Goal: Transaction & Acquisition: Purchase product/service

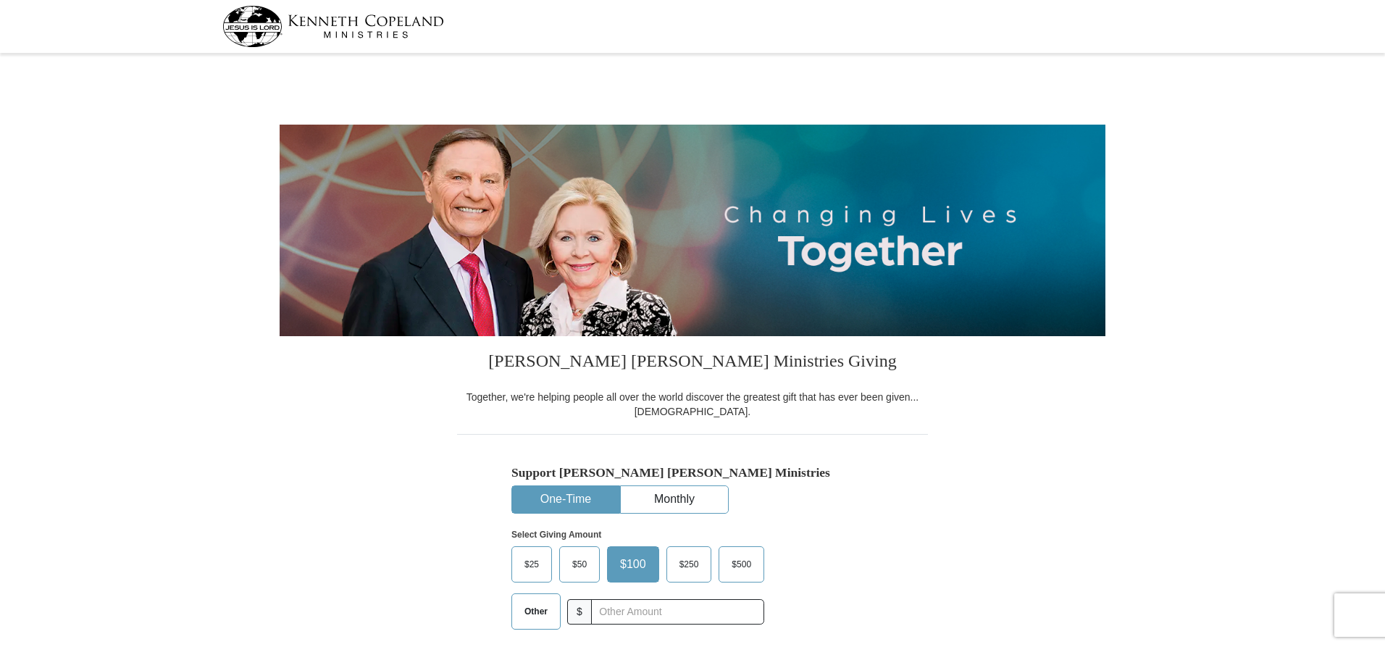
select select "[GEOGRAPHIC_DATA]"
click at [539, 615] on span "Other" at bounding box center [536, 611] width 38 height 22
click at [0, 0] on input "Other" at bounding box center [0, 0] width 0 height 0
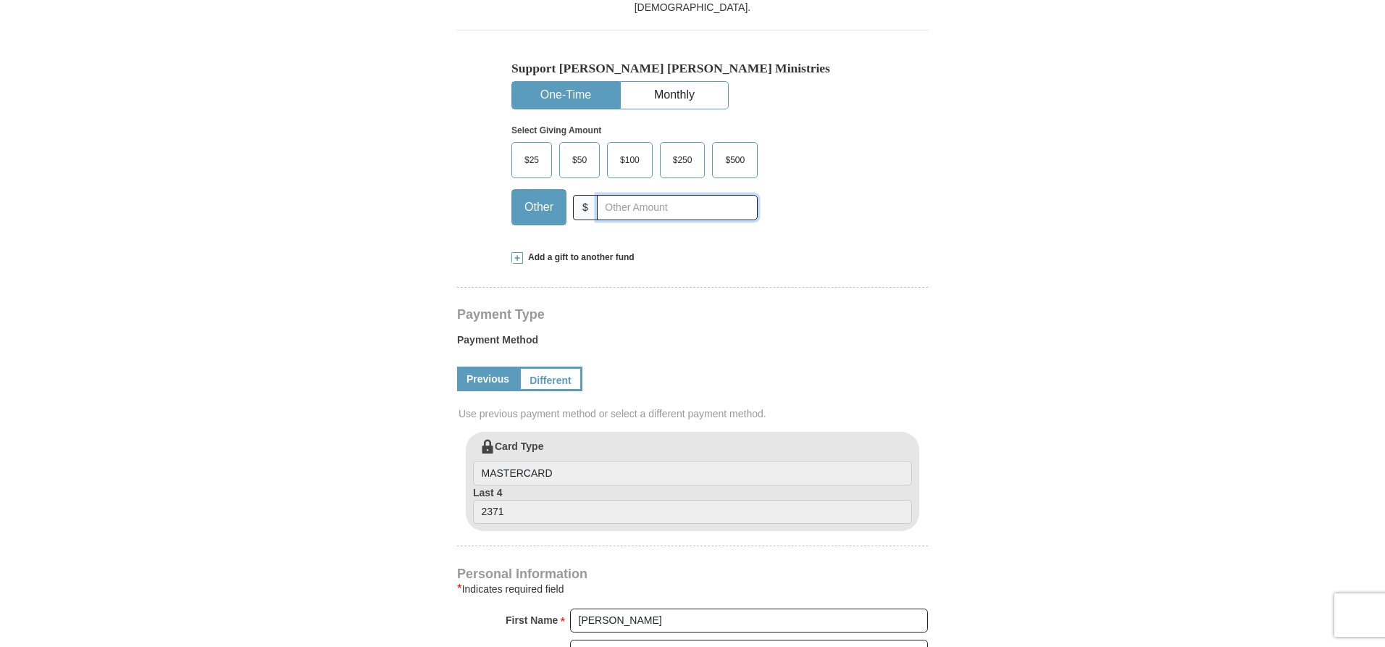
scroll to position [524, 0]
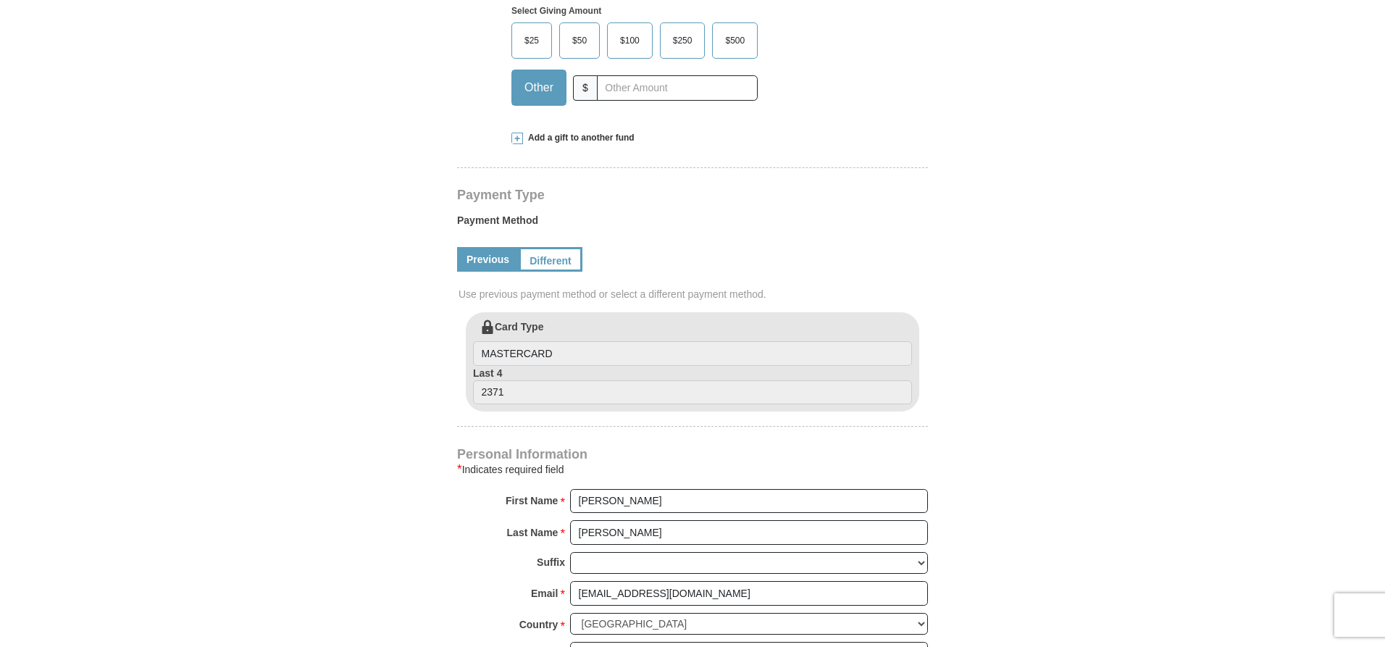
click at [517, 140] on span at bounding box center [517, 139] width 12 height 12
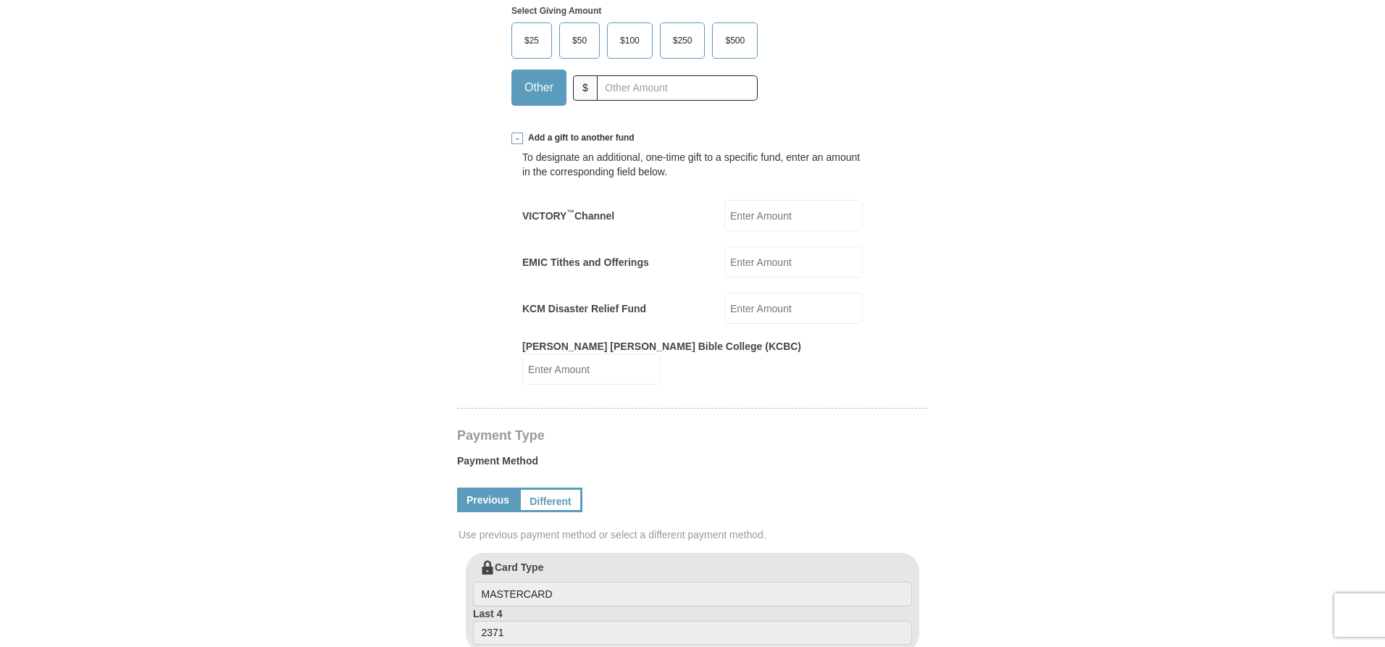
click at [764, 263] on input "EMIC Tithes and Offerings" at bounding box center [793, 261] width 138 height 31
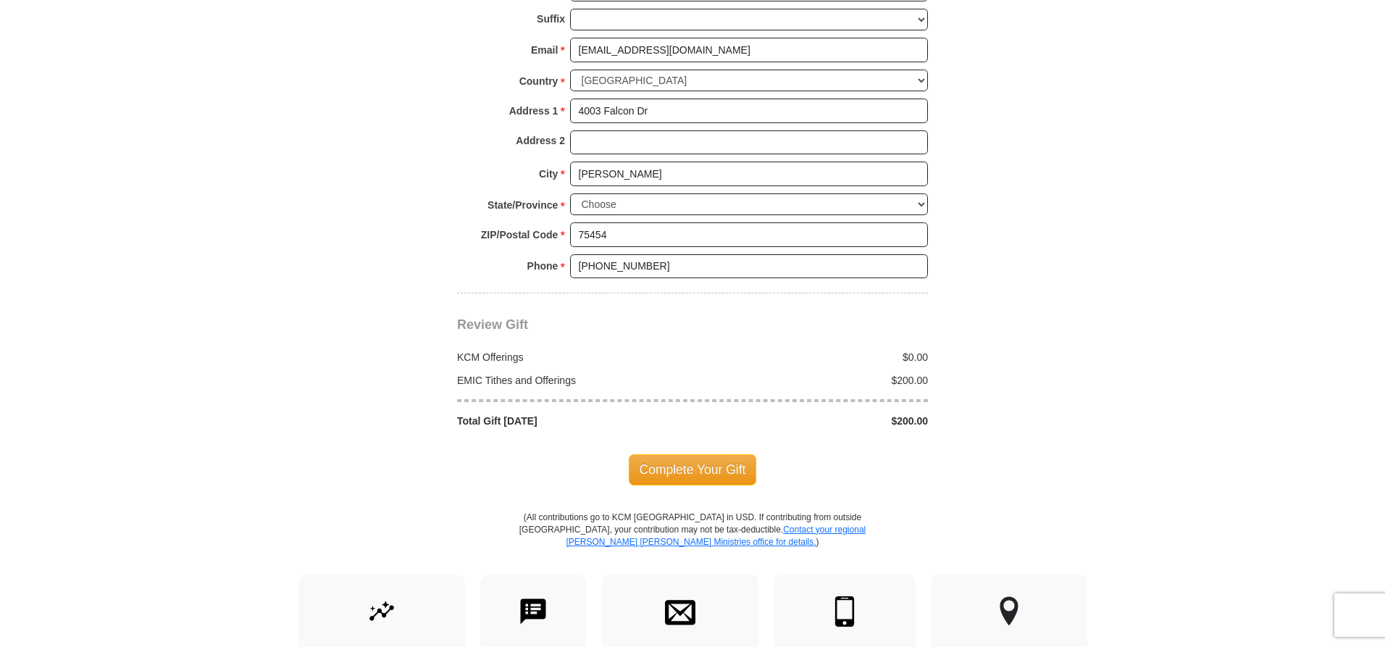
scroll to position [1310, 0]
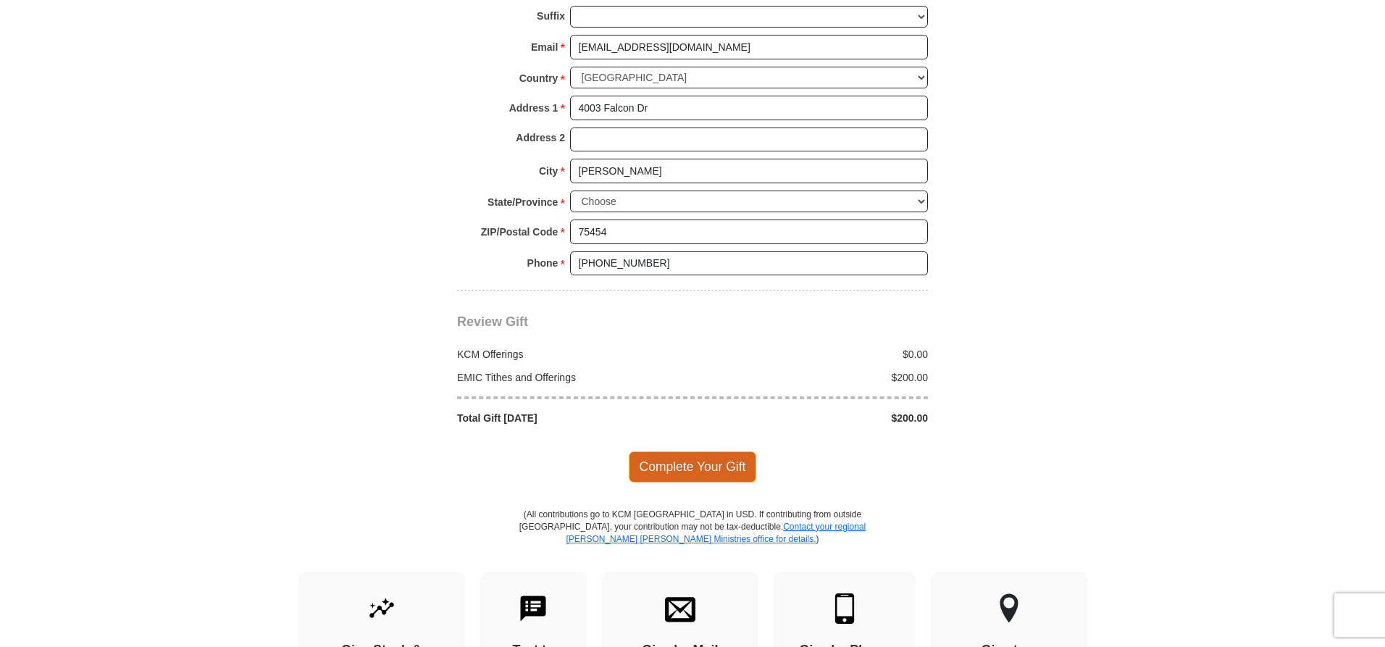
type input "200.00"
click at [709, 451] on span "Complete Your Gift" at bounding box center [693, 466] width 128 height 30
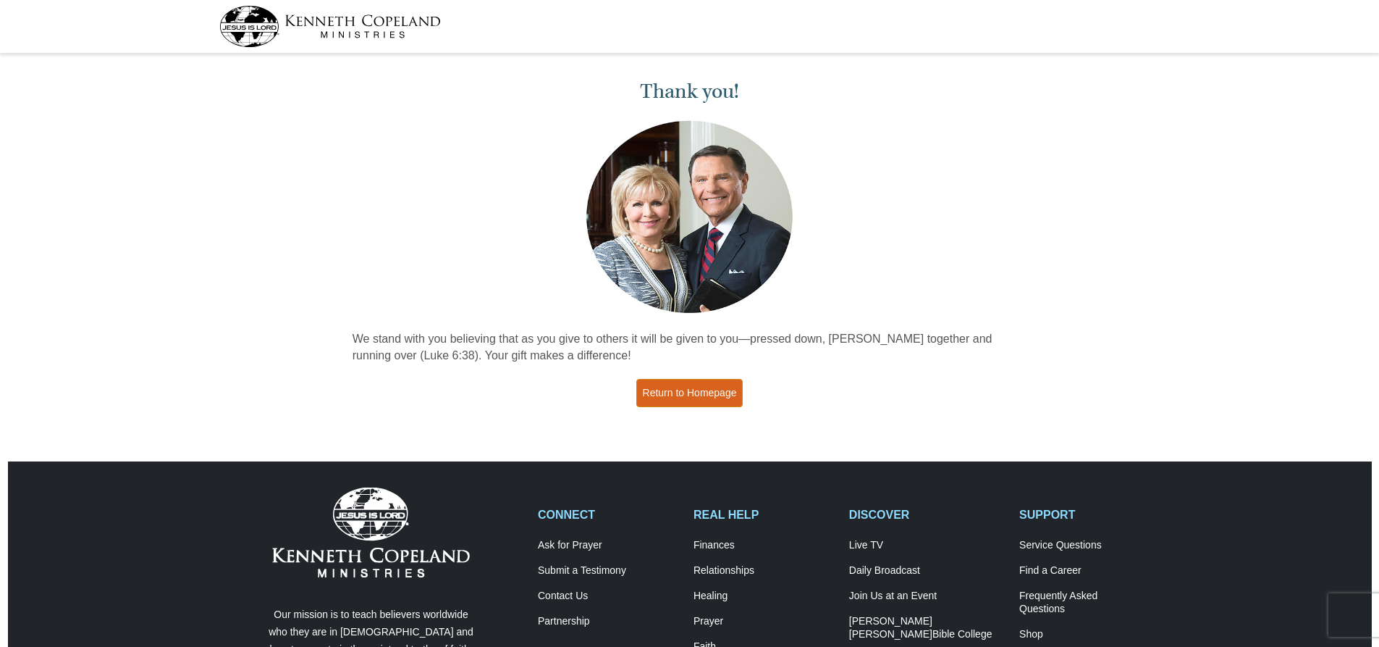
click at [711, 400] on link "Return to Homepage" at bounding box center [689, 393] width 107 height 28
